Goal: Check status

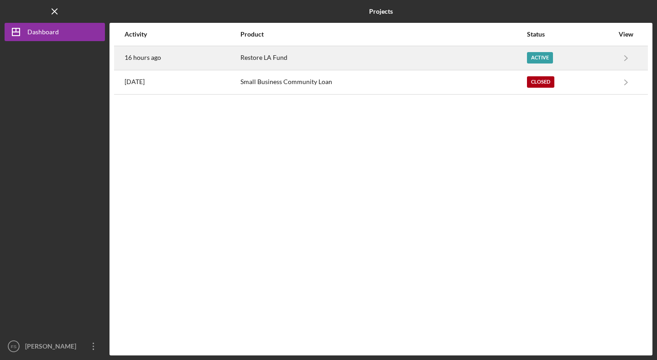
click at [399, 65] on div "Restore LA Fund" at bounding box center [384, 58] width 286 height 23
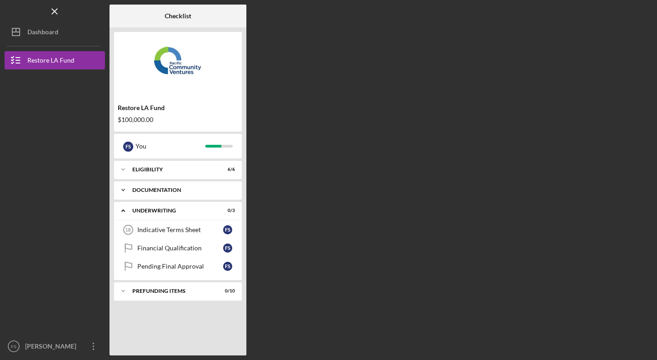
click at [233, 188] on div "Documentation" at bounding box center [183, 189] width 103 height 5
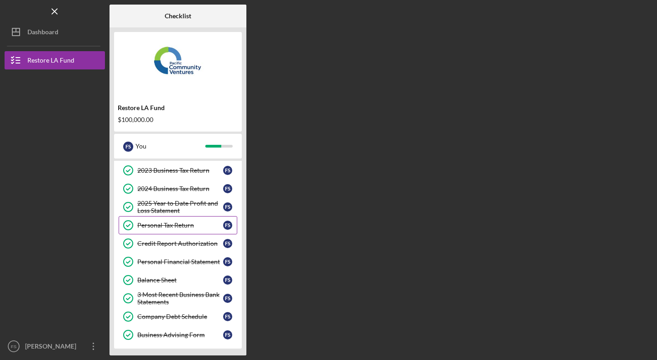
scroll to position [74, 0]
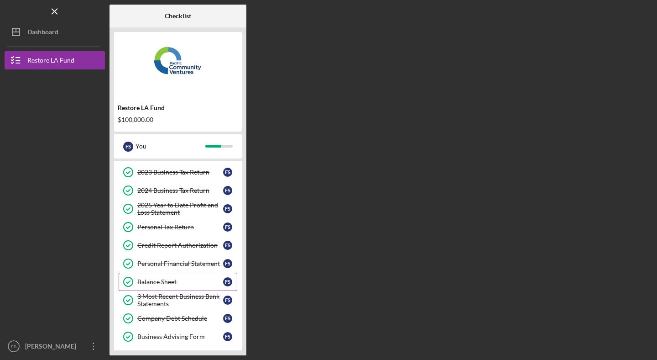
click at [200, 280] on div "Balance Sheet" at bounding box center [180, 281] width 86 height 7
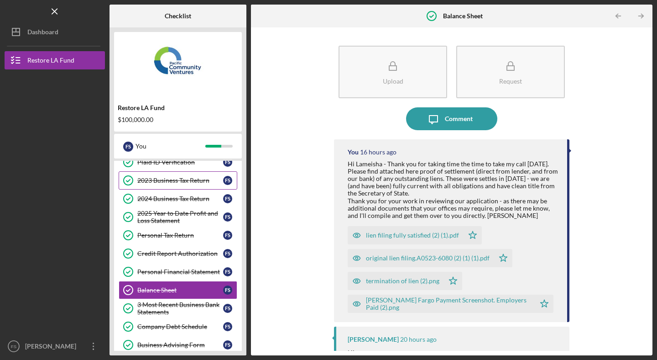
scroll to position [87, 0]
